Goal: Information Seeking & Learning: Learn about a topic

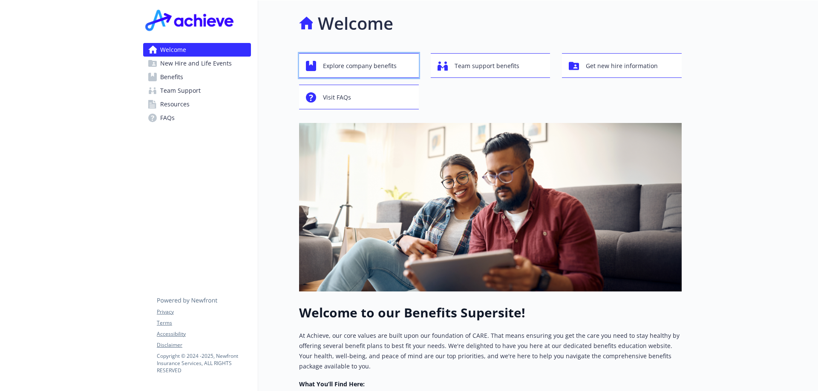
click at [362, 67] on span "Explore company benefits" at bounding box center [360, 66] width 74 height 16
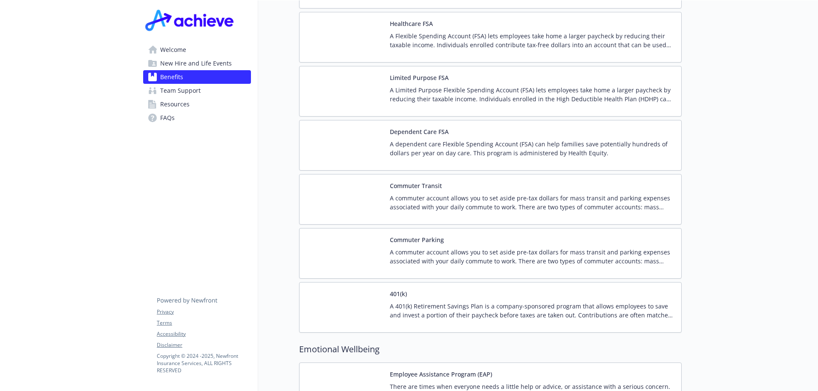
scroll to position [1320, 0]
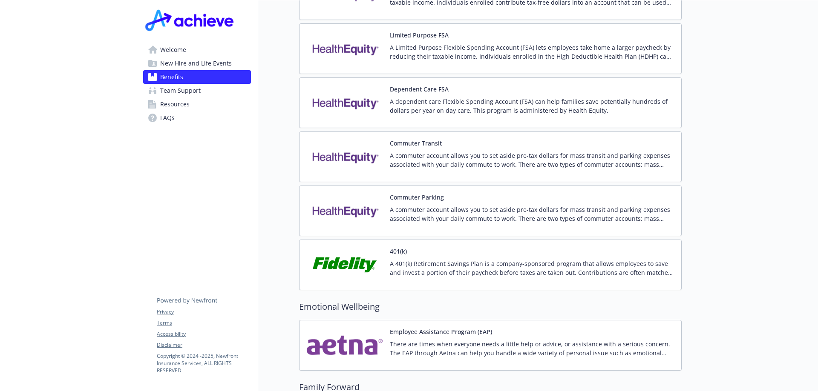
click at [484, 264] on p "A 401(k) Retirement Savings Plan is a company-sponsored program that allows emp…" at bounding box center [532, 268] width 284 height 18
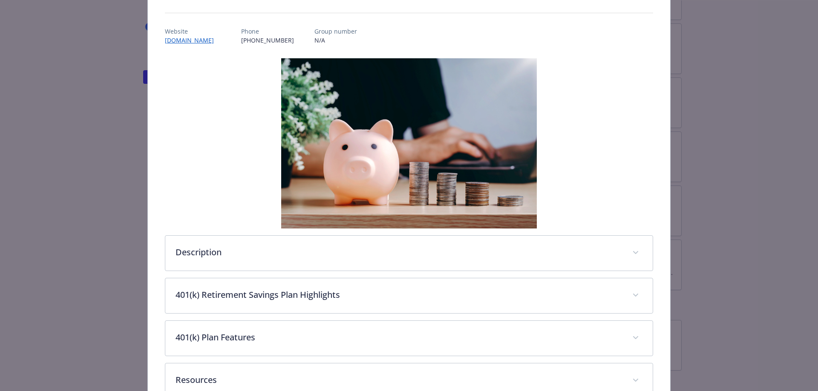
scroll to position [141, 0]
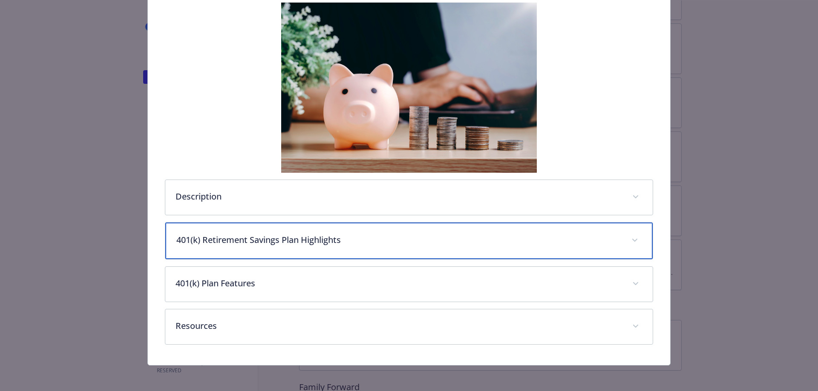
click at [634, 237] on span "details for plan Financial Wellbeing - 401(k) - 401(k)" at bounding box center [635, 241] width 14 height 14
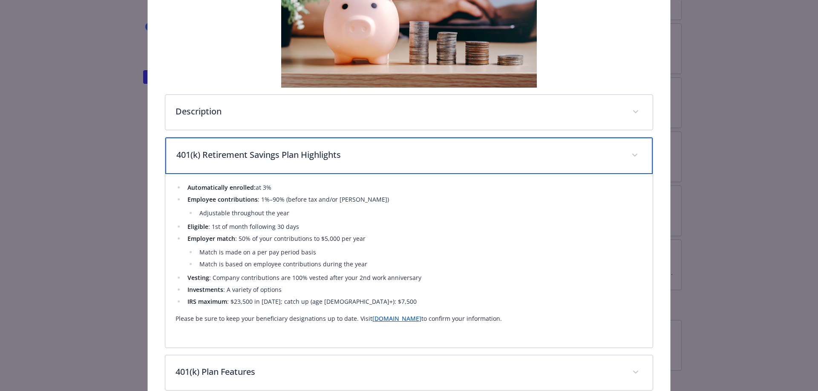
scroll to position [311, 0]
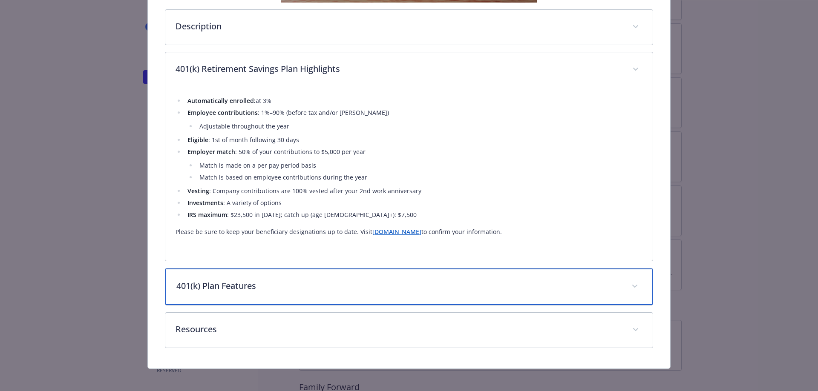
click at [631, 289] on span "details for plan Financial Wellbeing - 401(k) - 401(k)" at bounding box center [635, 287] width 14 height 14
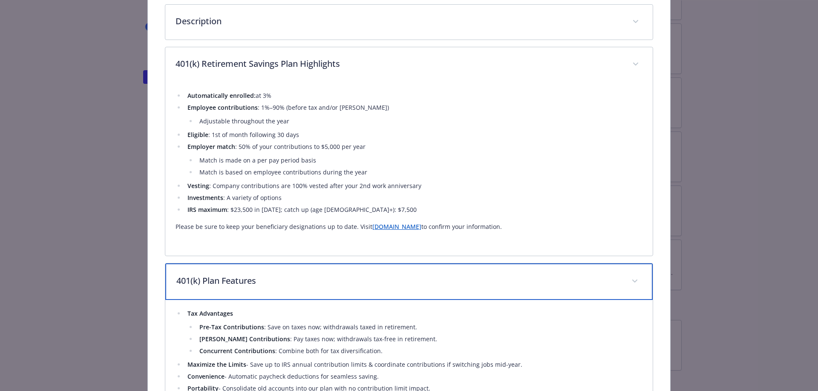
scroll to position [487, 0]
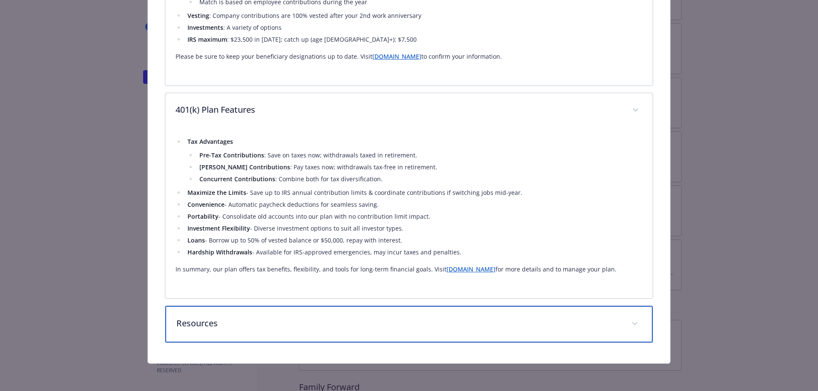
click at [626, 331] on div "Resources" at bounding box center [409, 324] width 488 height 37
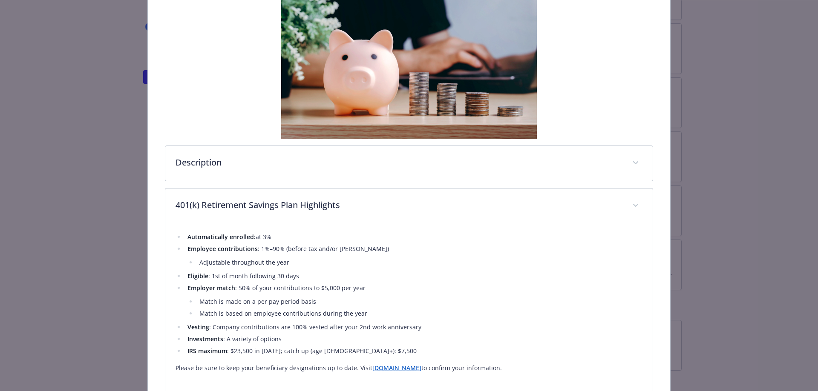
scroll to position [0, 0]
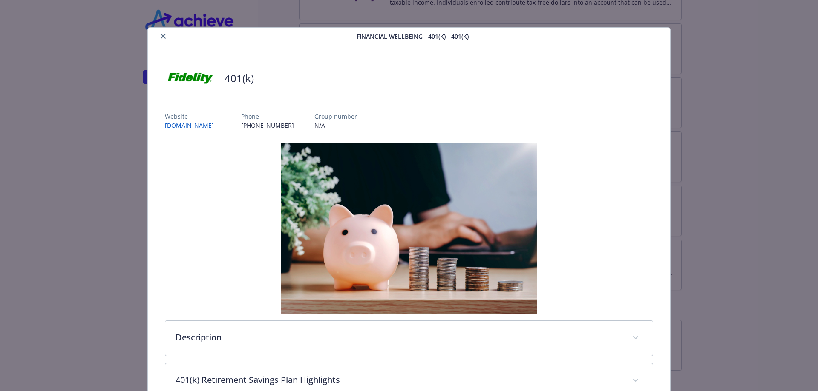
click at [161, 36] on icon "close" at bounding box center [163, 36] width 5 height 5
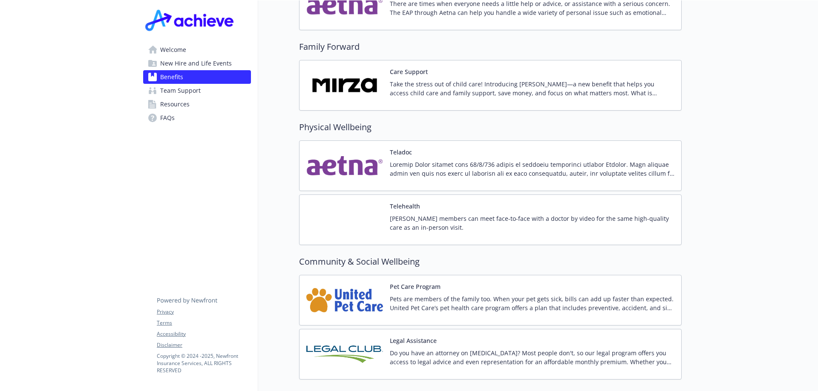
scroll to position [1703, 0]
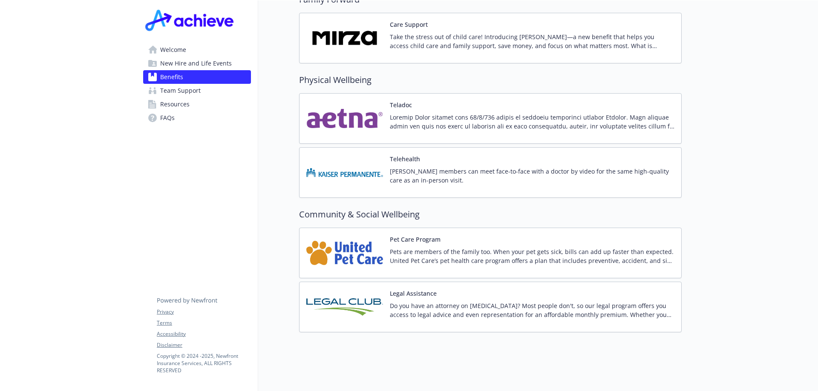
click at [661, 307] on p "Do you have an attorney on [MEDICAL_DATA]? Most people don't, so our legal prog…" at bounding box center [532, 310] width 284 height 18
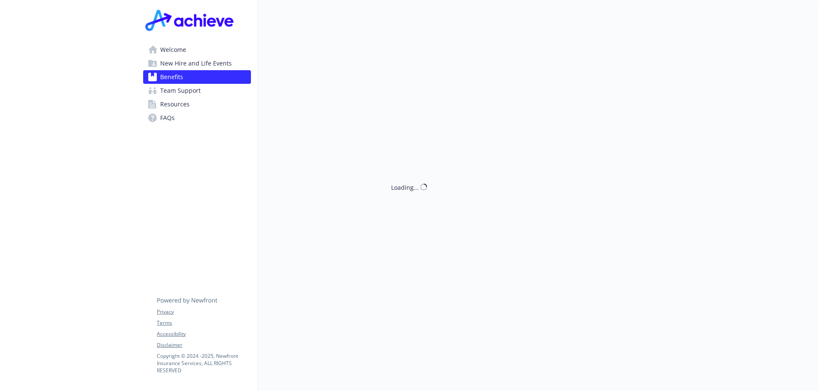
scroll to position [1708, 0]
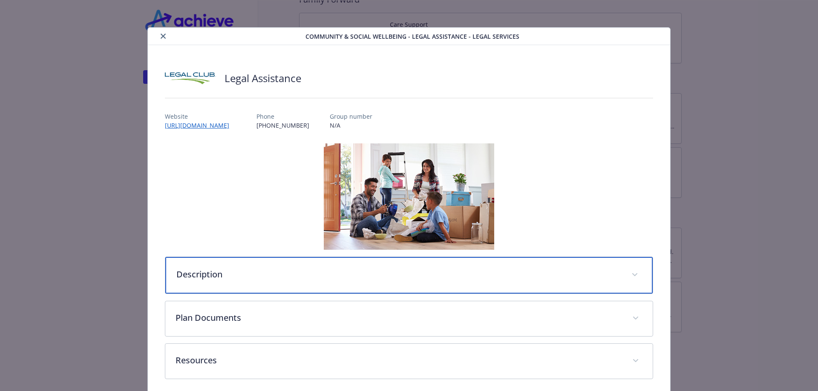
click at [629, 276] on span "details for plan Community & Social Wellbeing - Legal Assistance - Legal Servic…" at bounding box center [635, 275] width 14 height 14
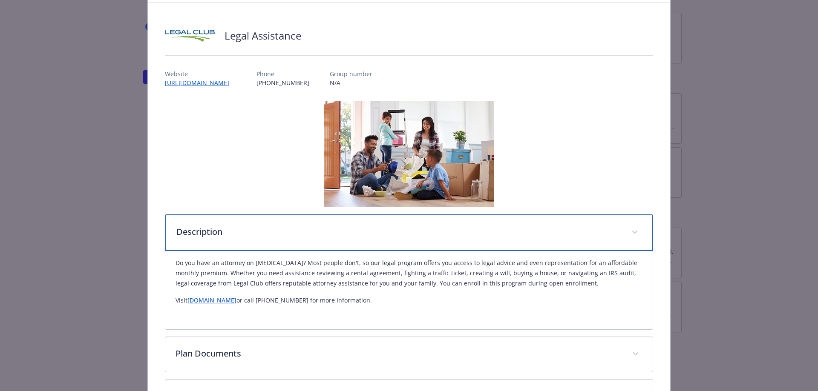
scroll to position [85, 0]
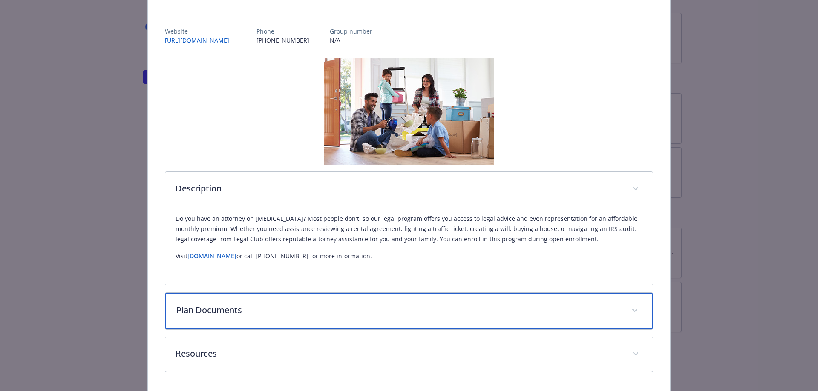
click at [632, 311] on icon "details for plan Community & Social Wellbeing - Legal Assistance - Legal Servic…" at bounding box center [634, 310] width 5 height 3
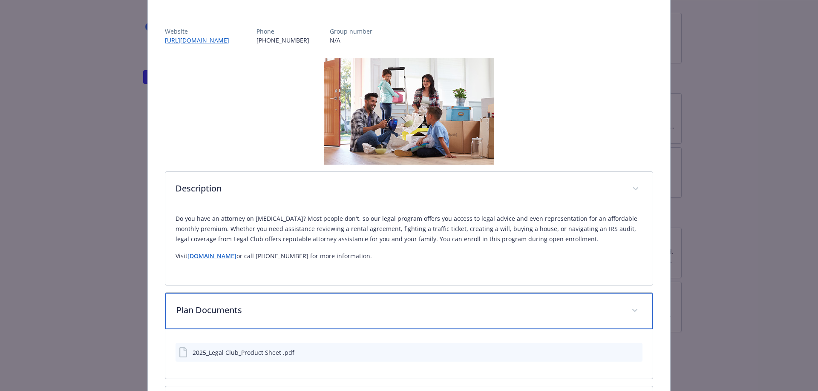
scroll to position [128, 0]
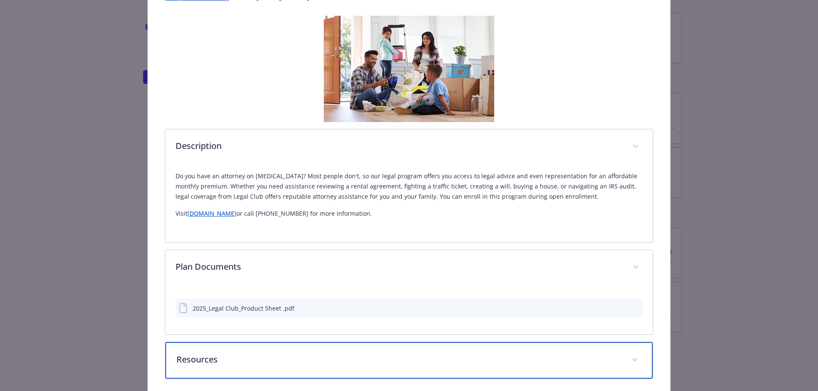
click at [628, 363] on span "details for plan Community & Social Wellbeing - Legal Assistance - Legal Servic…" at bounding box center [635, 360] width 14 height 14
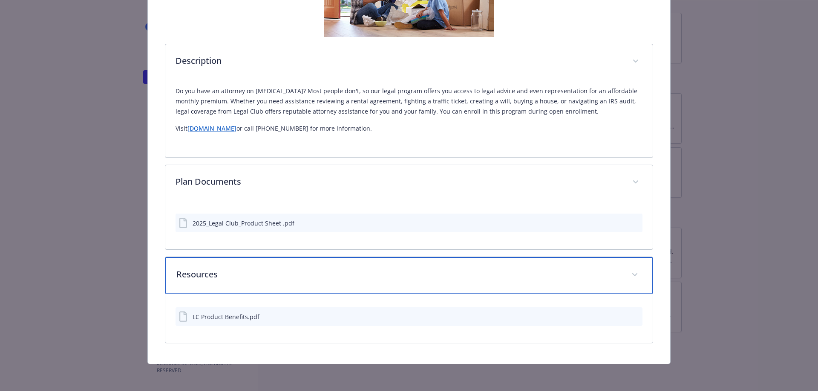
scroll to position [170, 0]
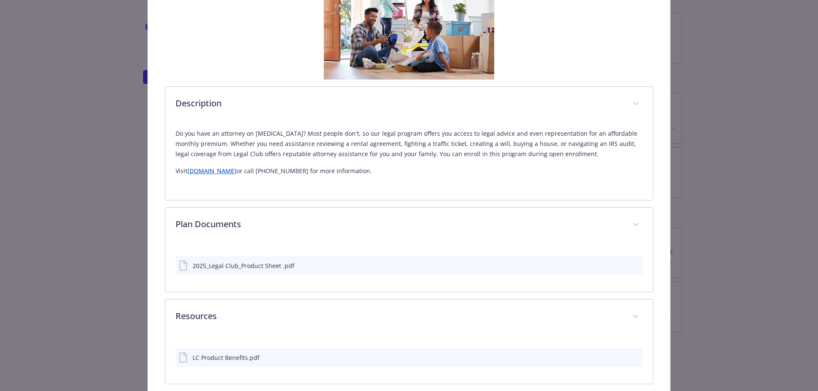
click at [343, 268] on div "2025_Legal Club_Product Sheet .pdf" at bounding box center [408, 265] width 467 height 19
click at [630, 266] on icon "preview file" at bounding box center [634, 265] width 8 height 6
